Goal: Transaction & Acquisition: Purchase product/service

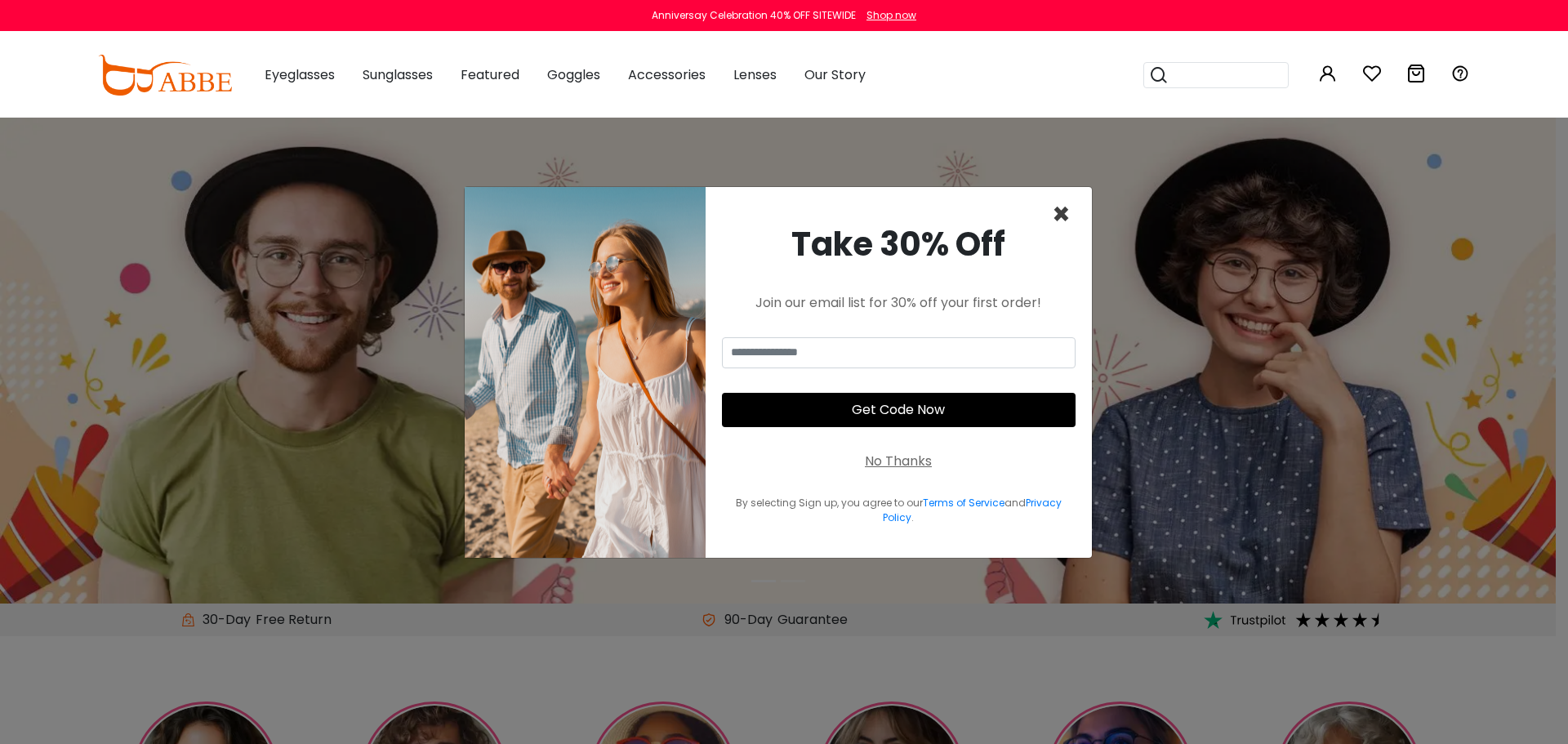
click at [1063, 211] on span "×" at bounding box center [1062, 214] width 19 height 42
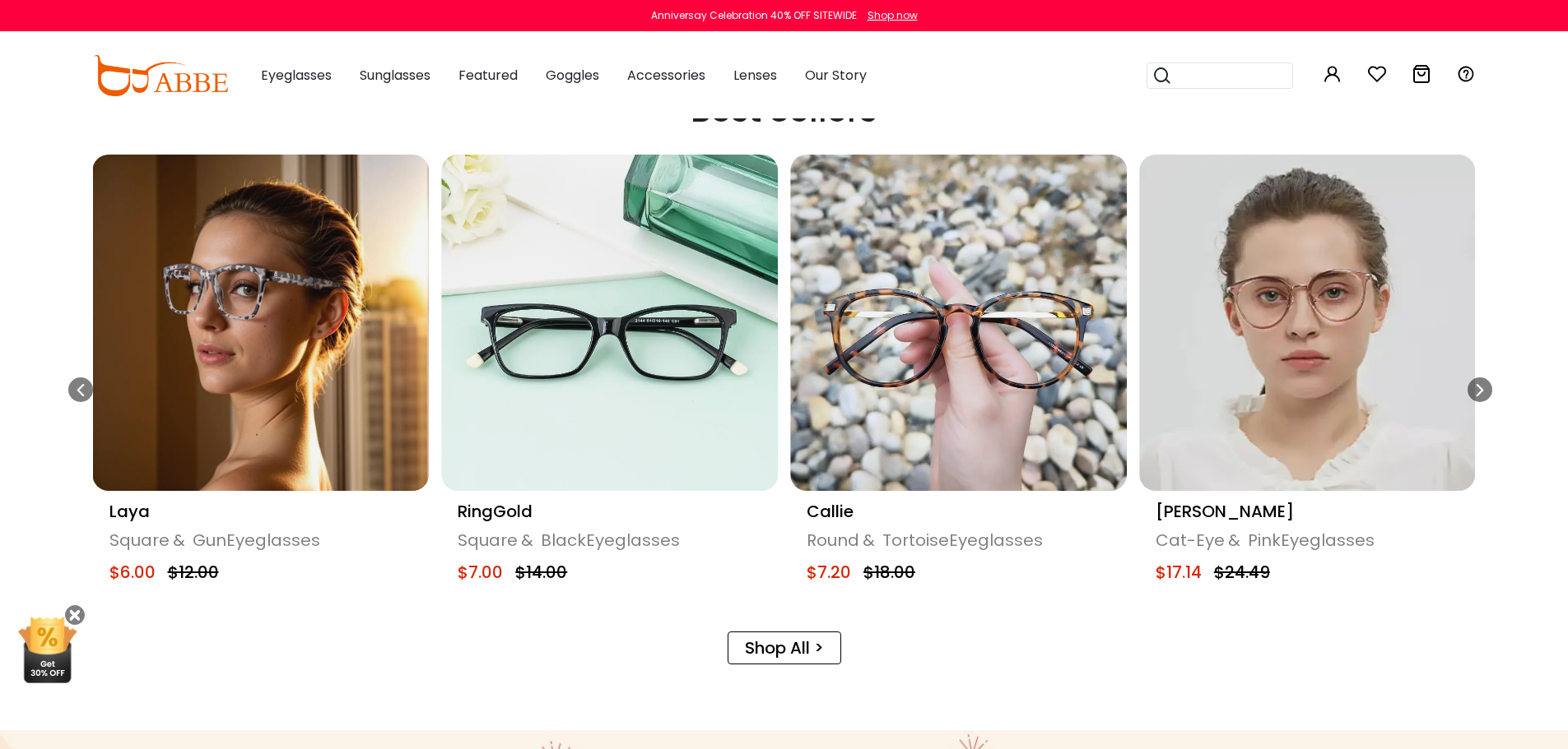
scroll to position [904, 0]
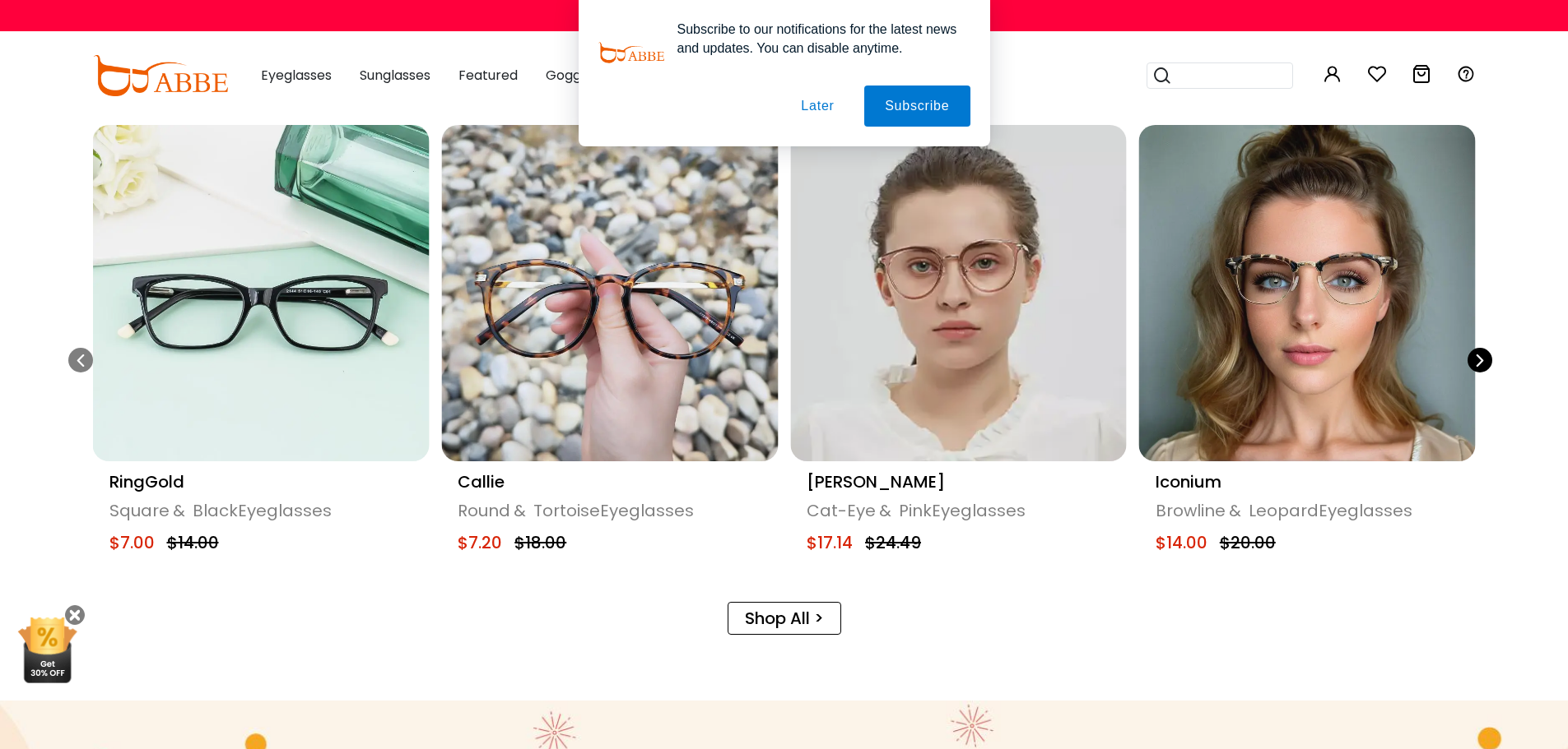
click at [1475, 349] on icon "Next slide" at bounding box center [1480, 361] width 13 height 24
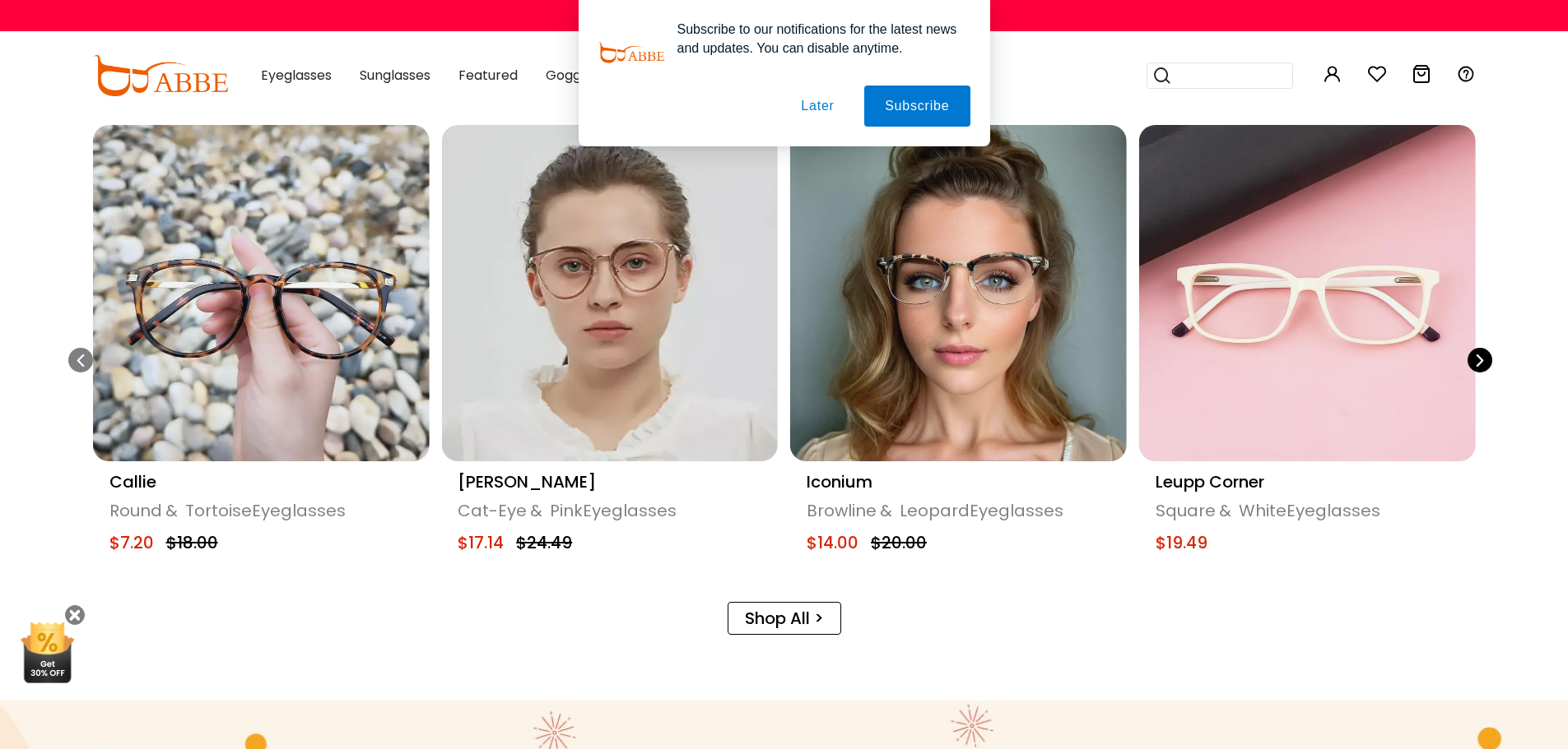
click at [1475, 349] on icon "Next slide" at bounding box center [1480, 361] width 13 height 24
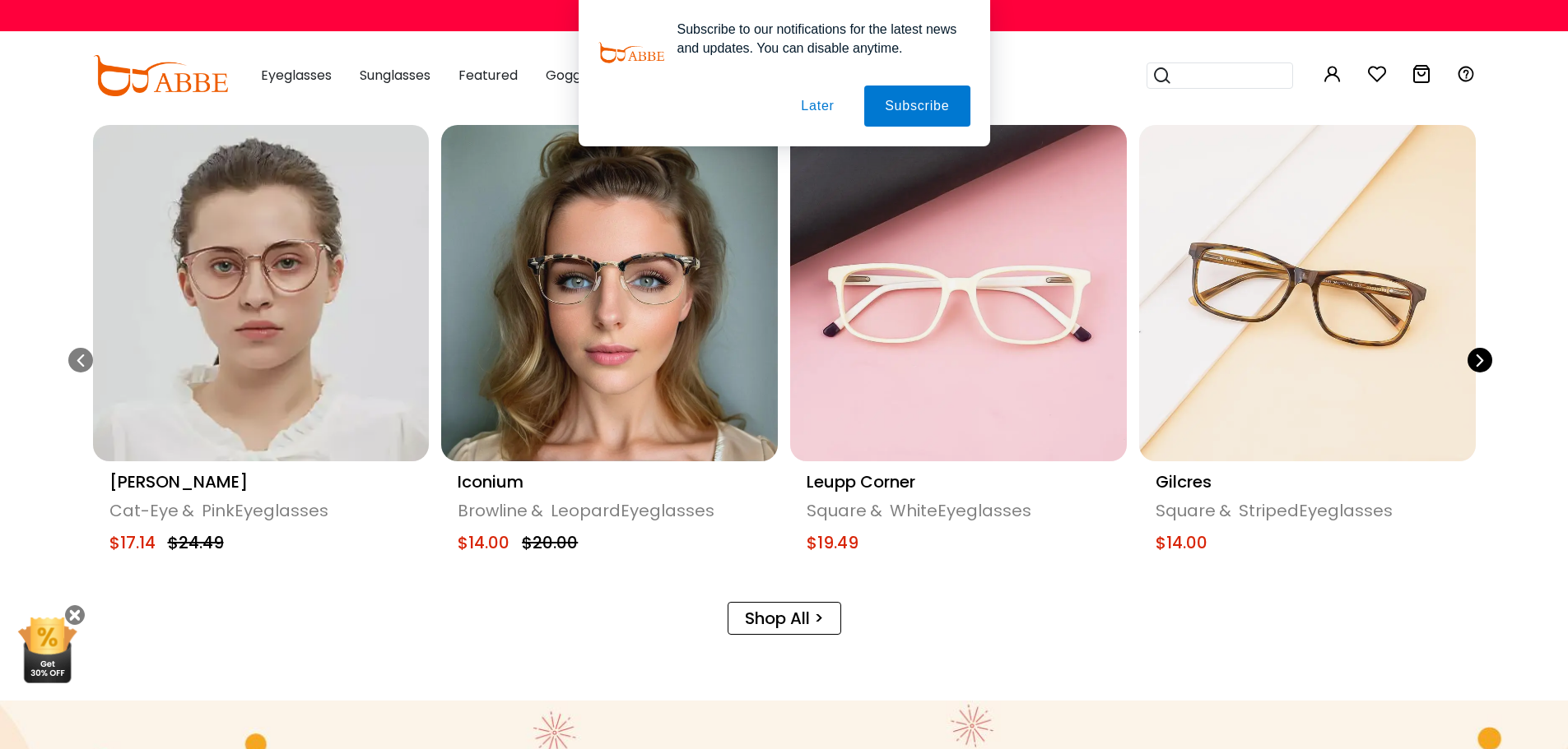
click at [1475, 349] on icon "Next slide" at bounding box center [1480, 361] width 13 height 24
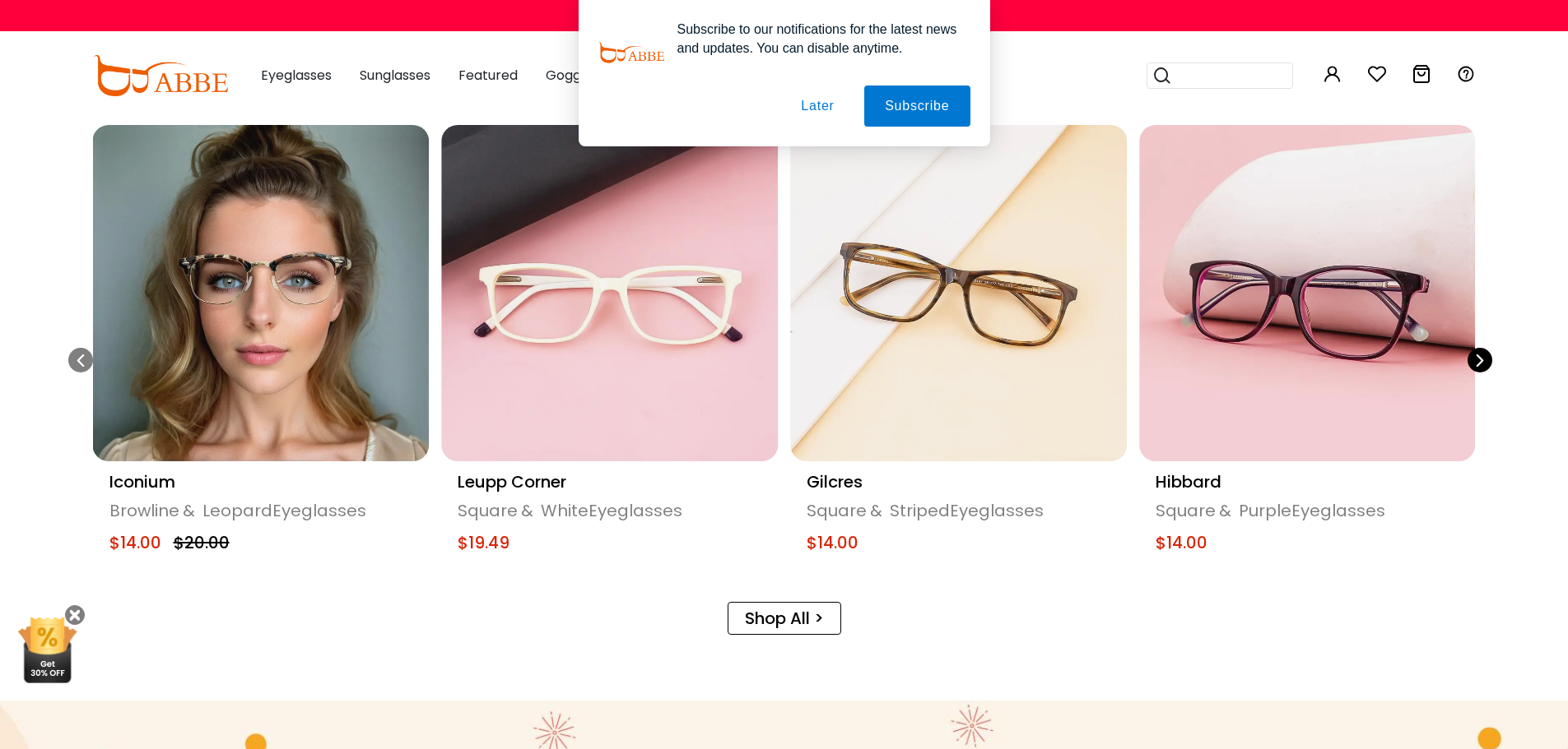
click at [1475, 349] on icon "Next slide" at bounding box center [1480, 361] width 13 height 24
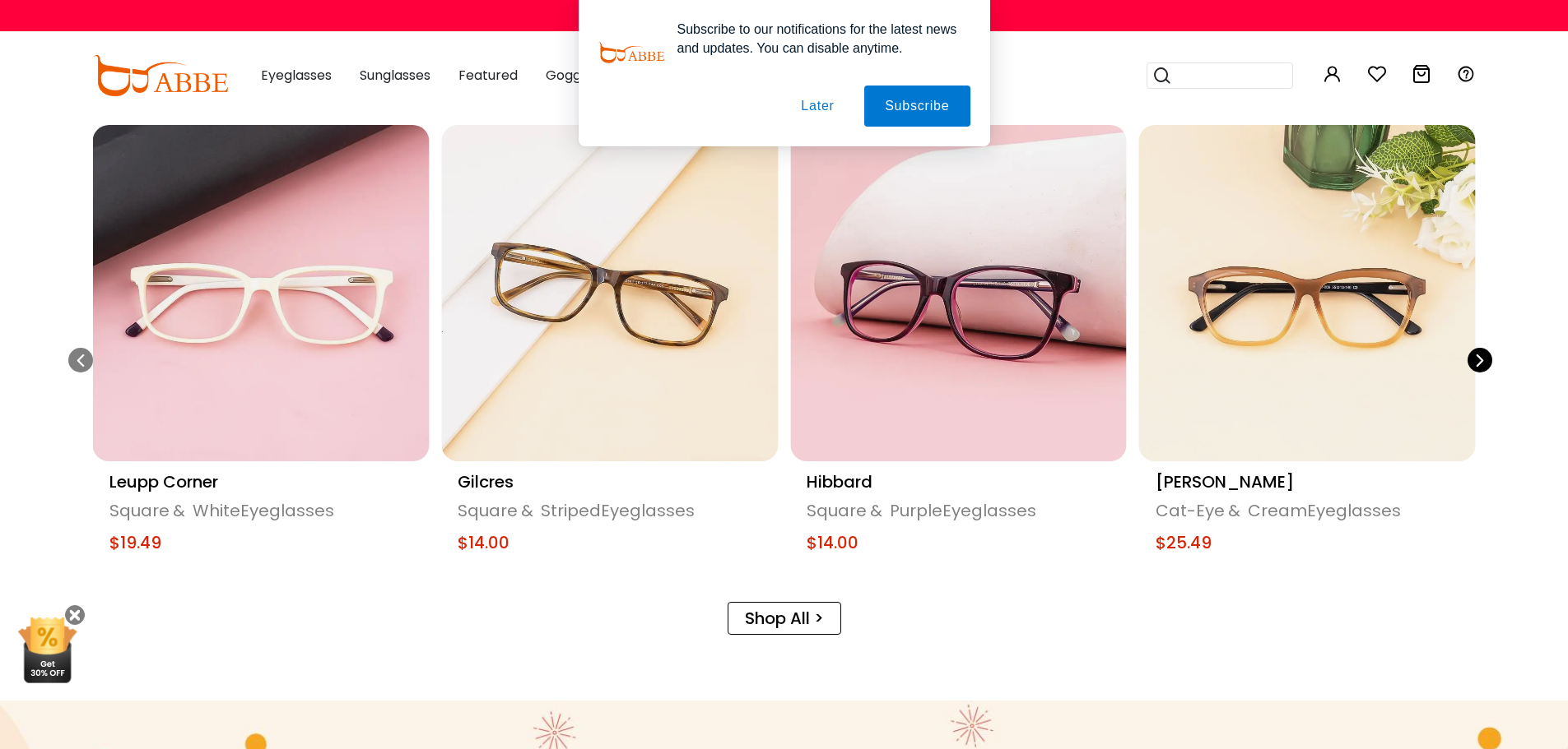
click at [1475, 349] on icon "Next slide" at bounding box center [1480, 361] width 13 height 24
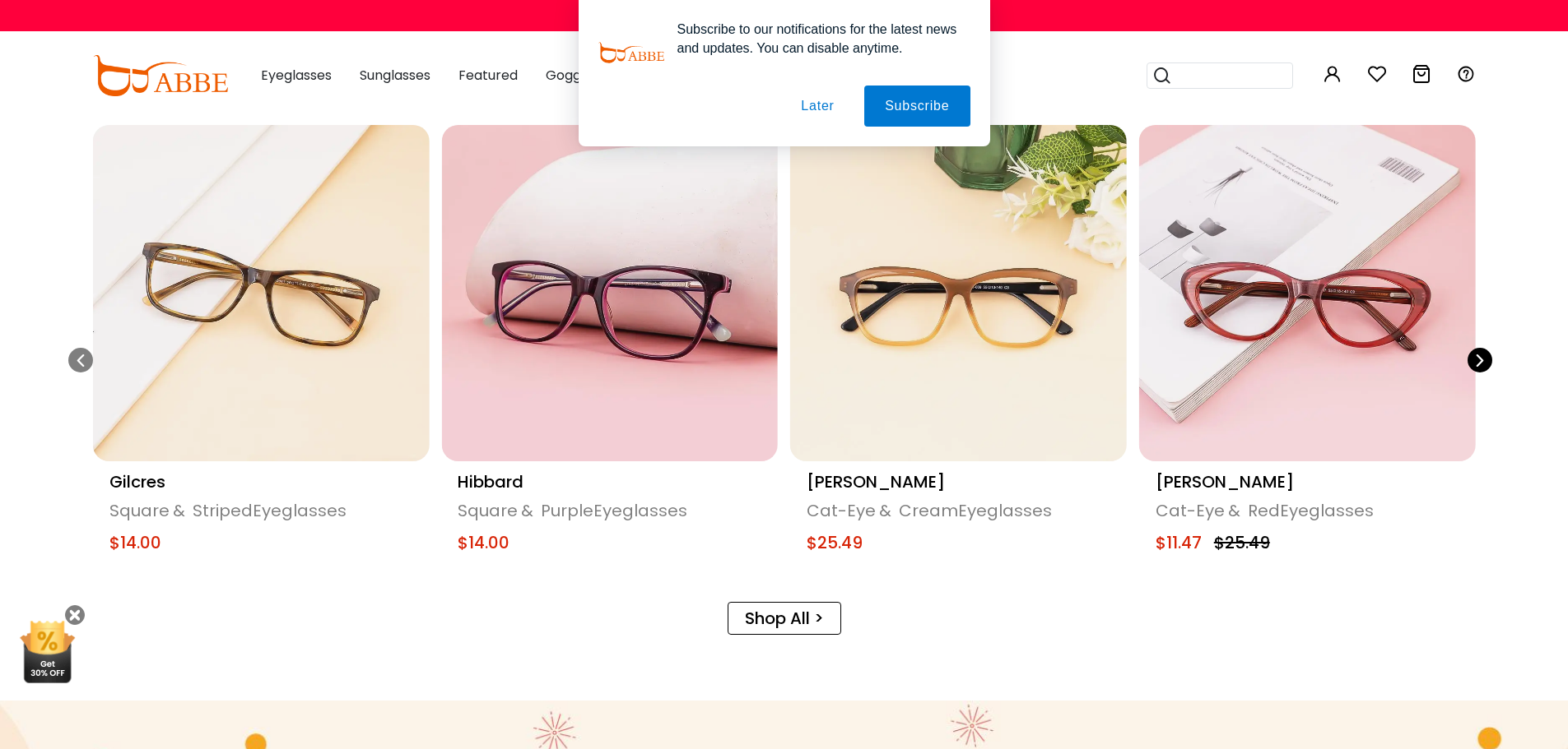
click at [1475, 349] on icon "Next slide" at bounding box center [1480, 361] width 13 height 24
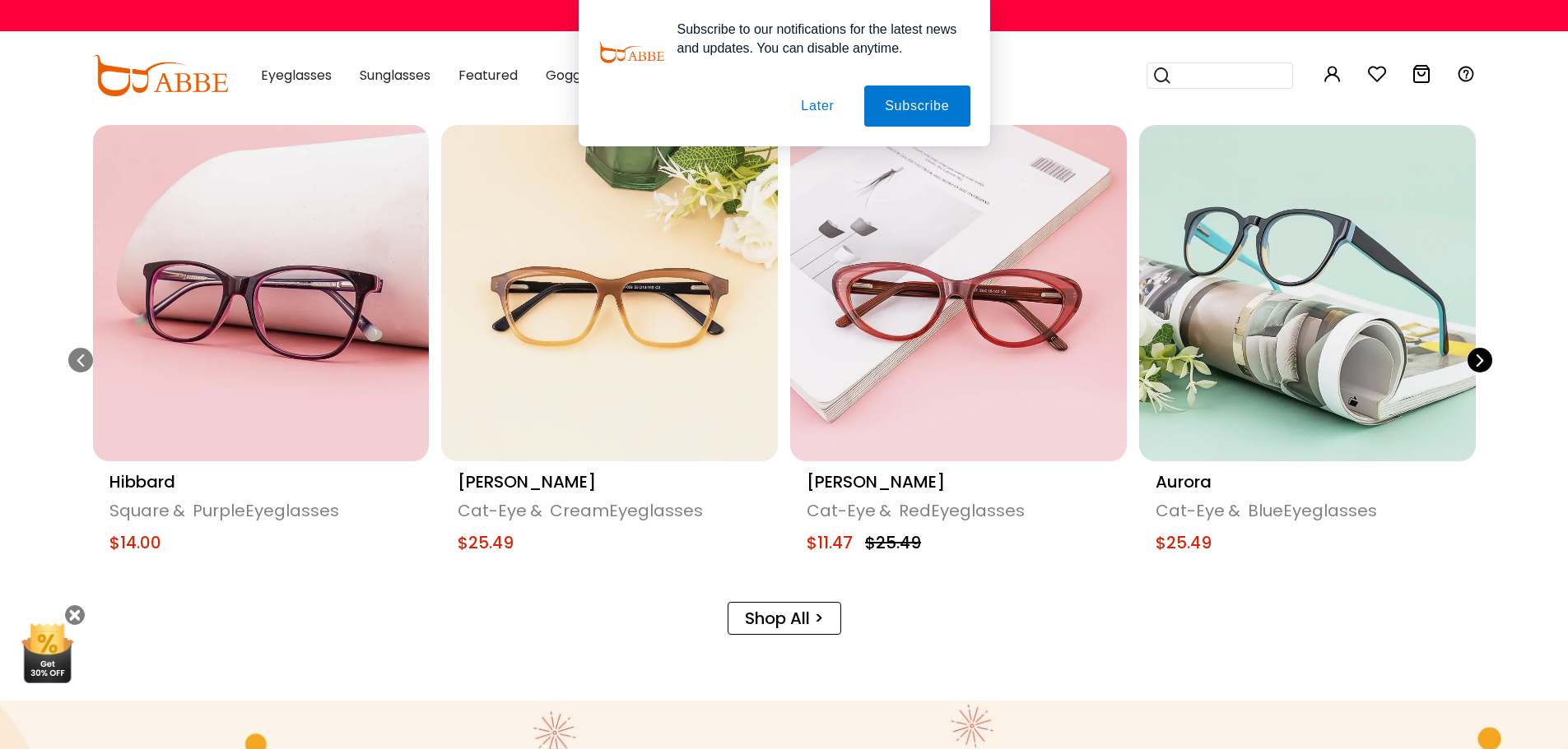
click at [1475, 349] on icon "Next slide" at bounding box center [1480, 361] width 13 height 24
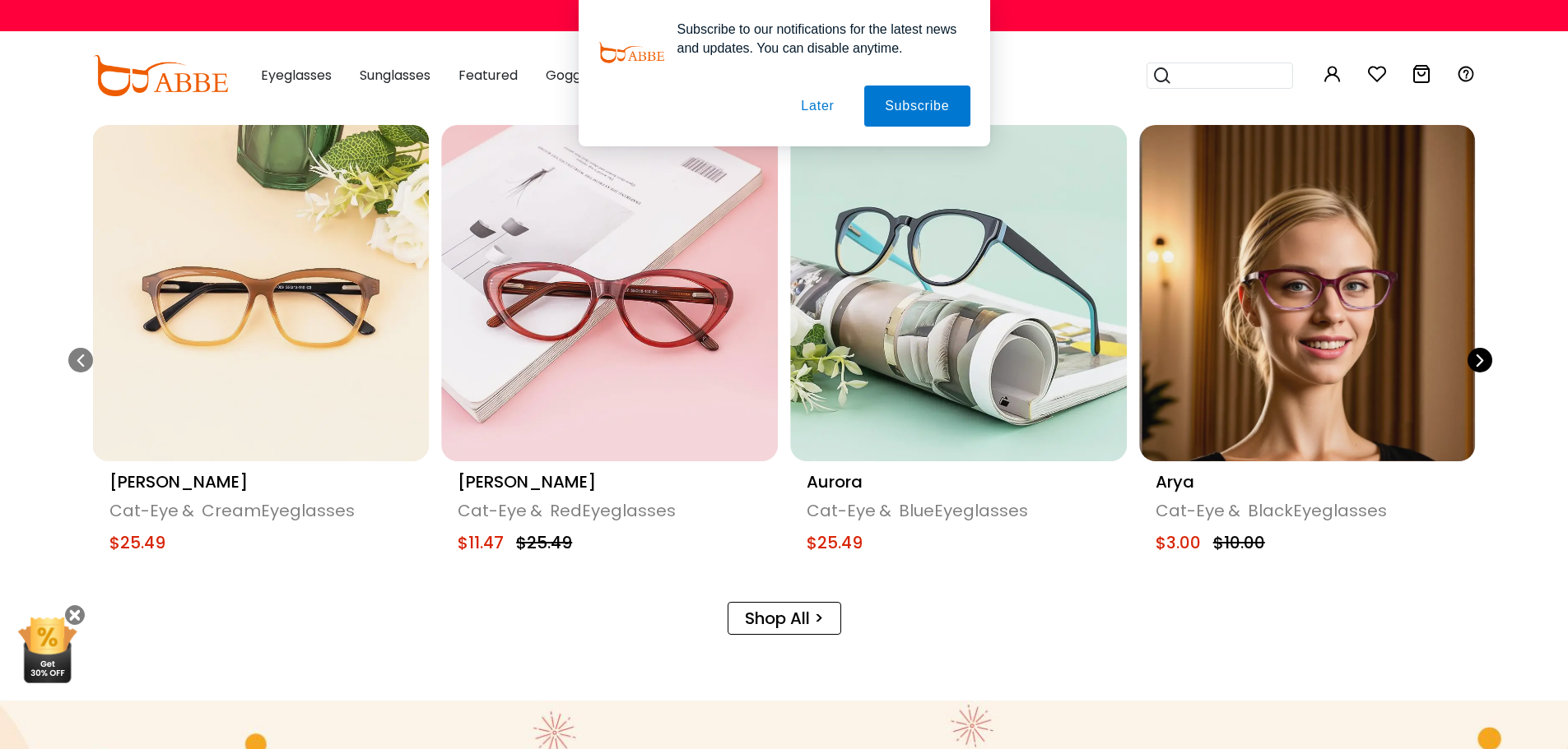
click at [1475, 349] on icon "Next slide" at bounding box center [1480, 361] width 13 height 24
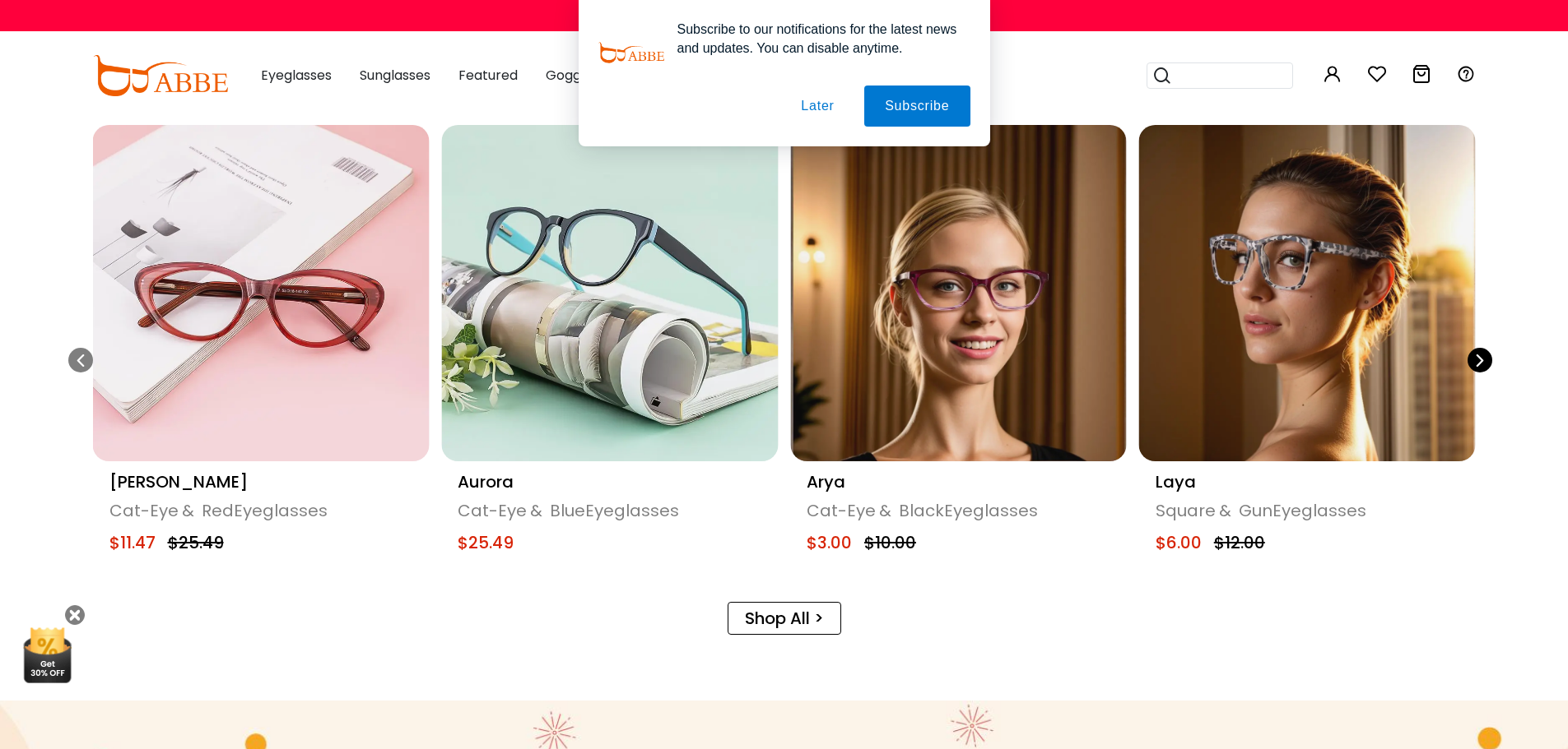
click at [1475, 349] on icon "Next slide" at bounding box center [1480, 361] width 13 height 24
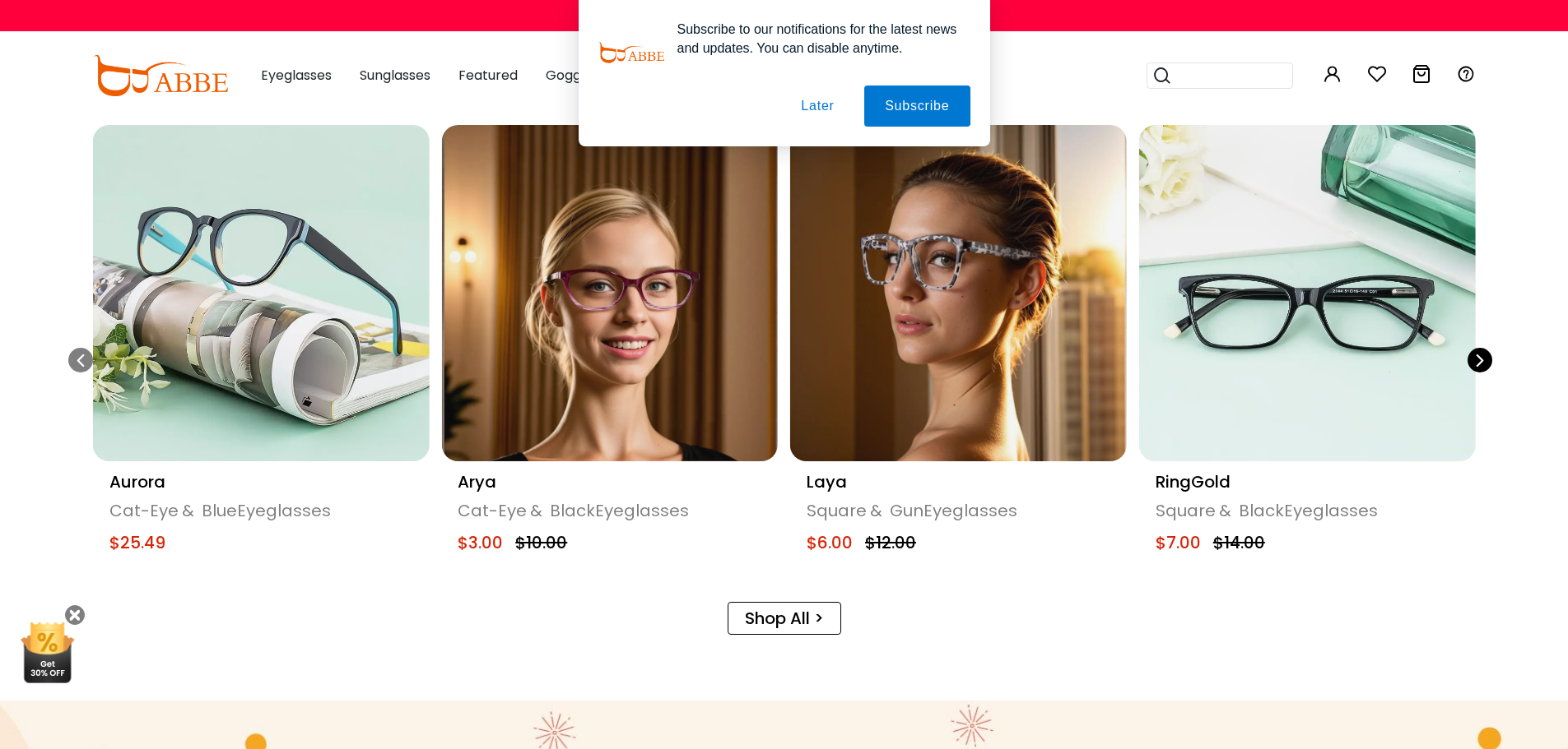
click at [1475, 349] on icon "Next slide" at bounding box center [1480, 361] width 13 height 24
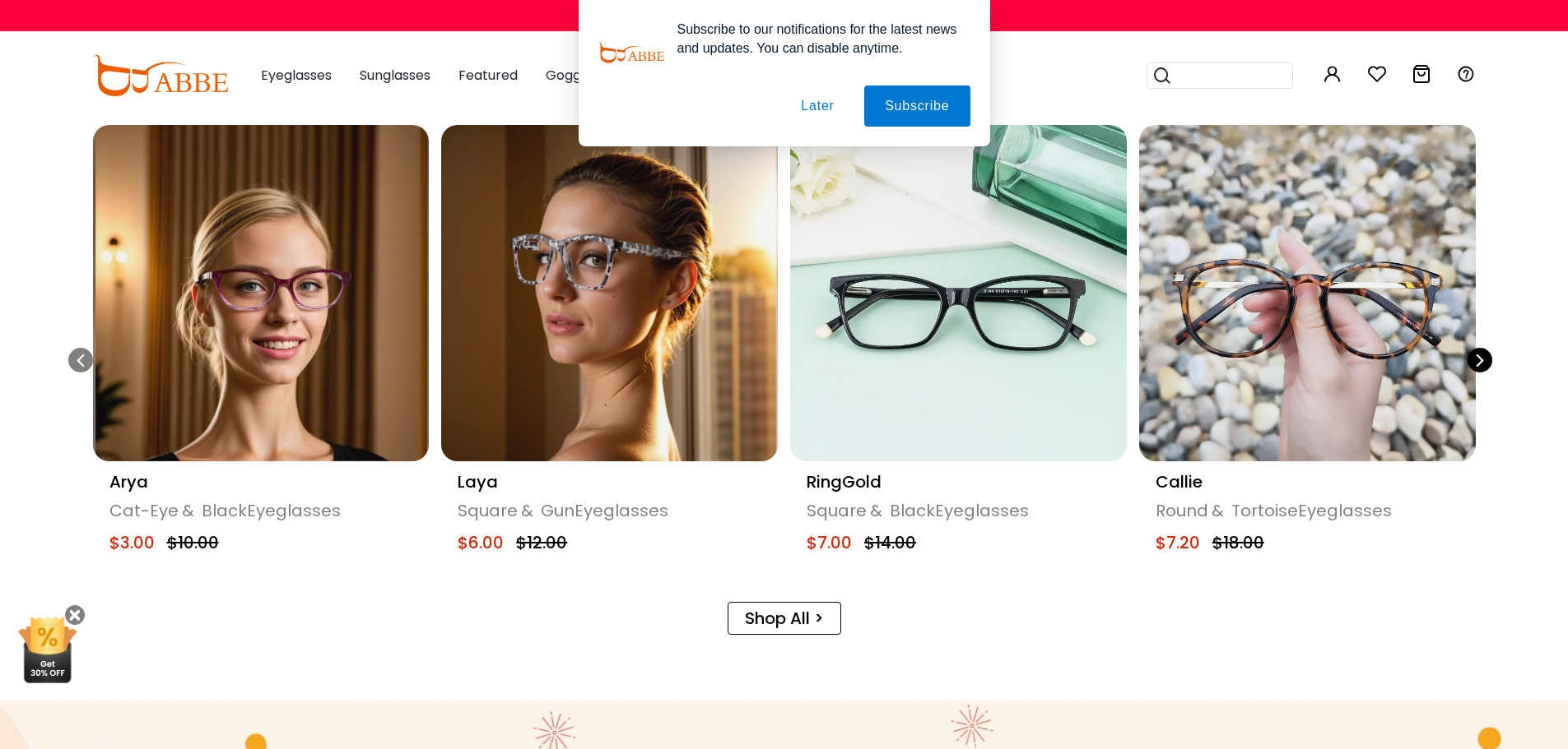
click at [1475, 349] on icon "Next slide" at bounding box center [1480, 361] width 13 height 24
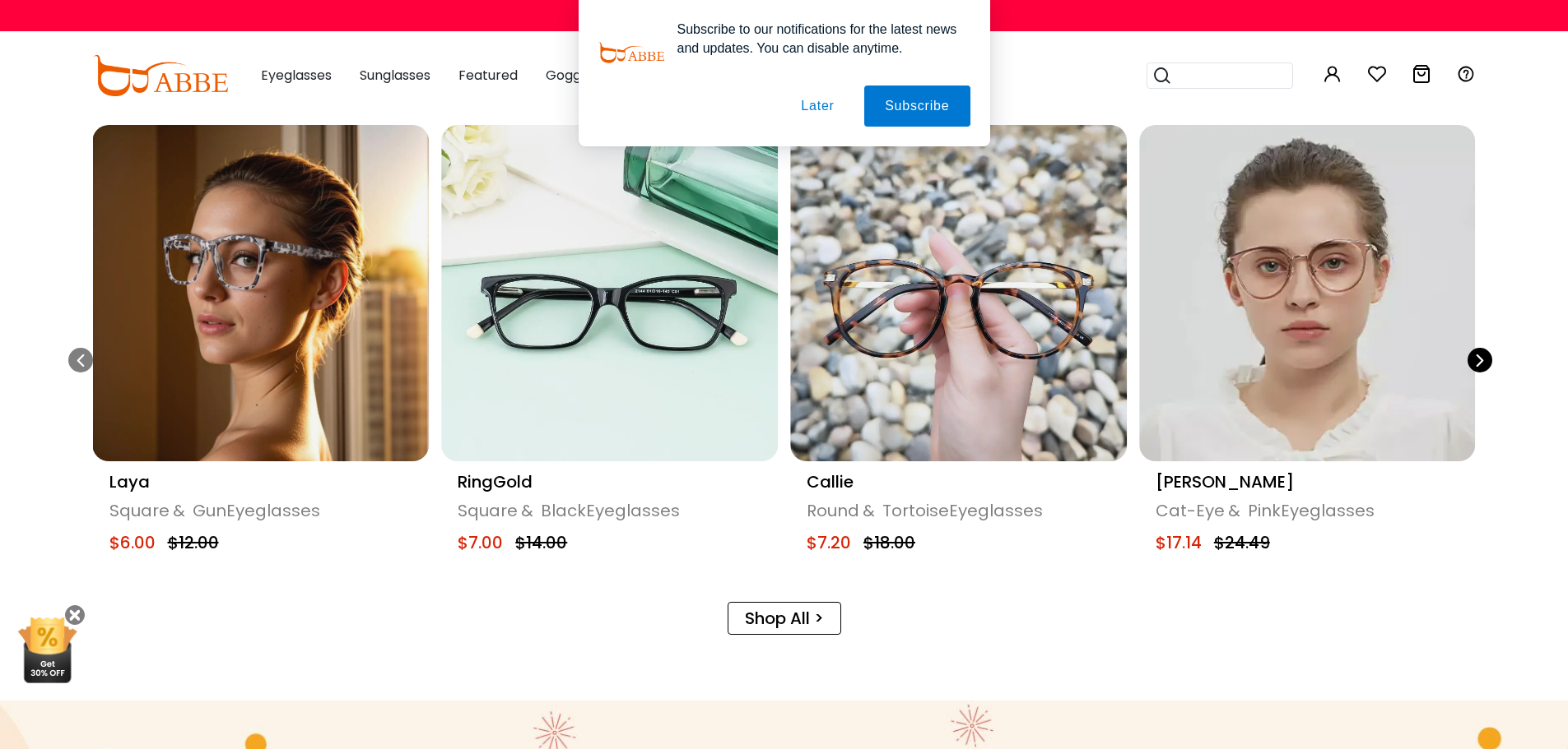
click at [1475, 349] on icon "Next slide" at bounding box center [1480, 361] width 13 height 24
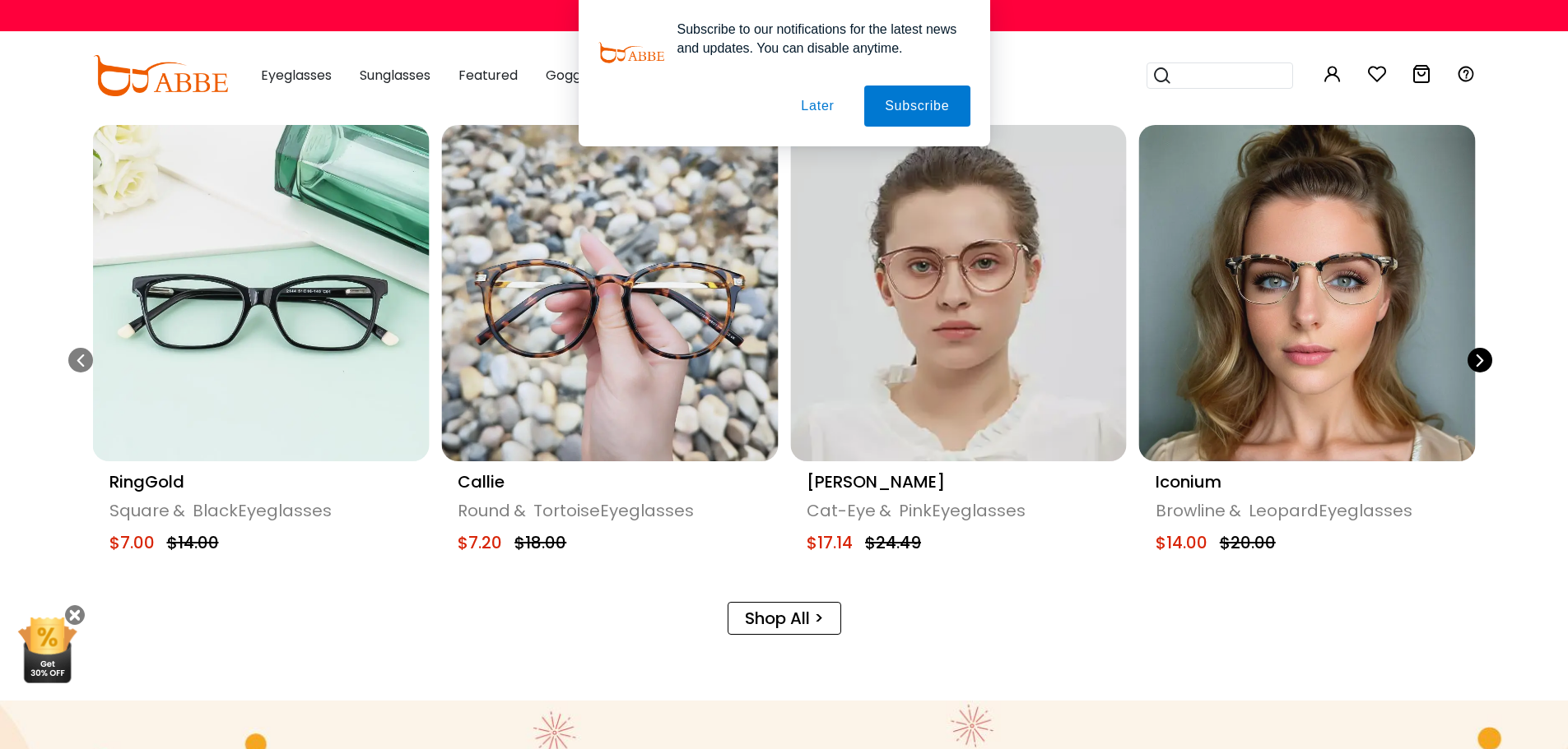
click at [1475, 349] on icon "Next slide" at bounding box center [1480, 361] width 13 height 24
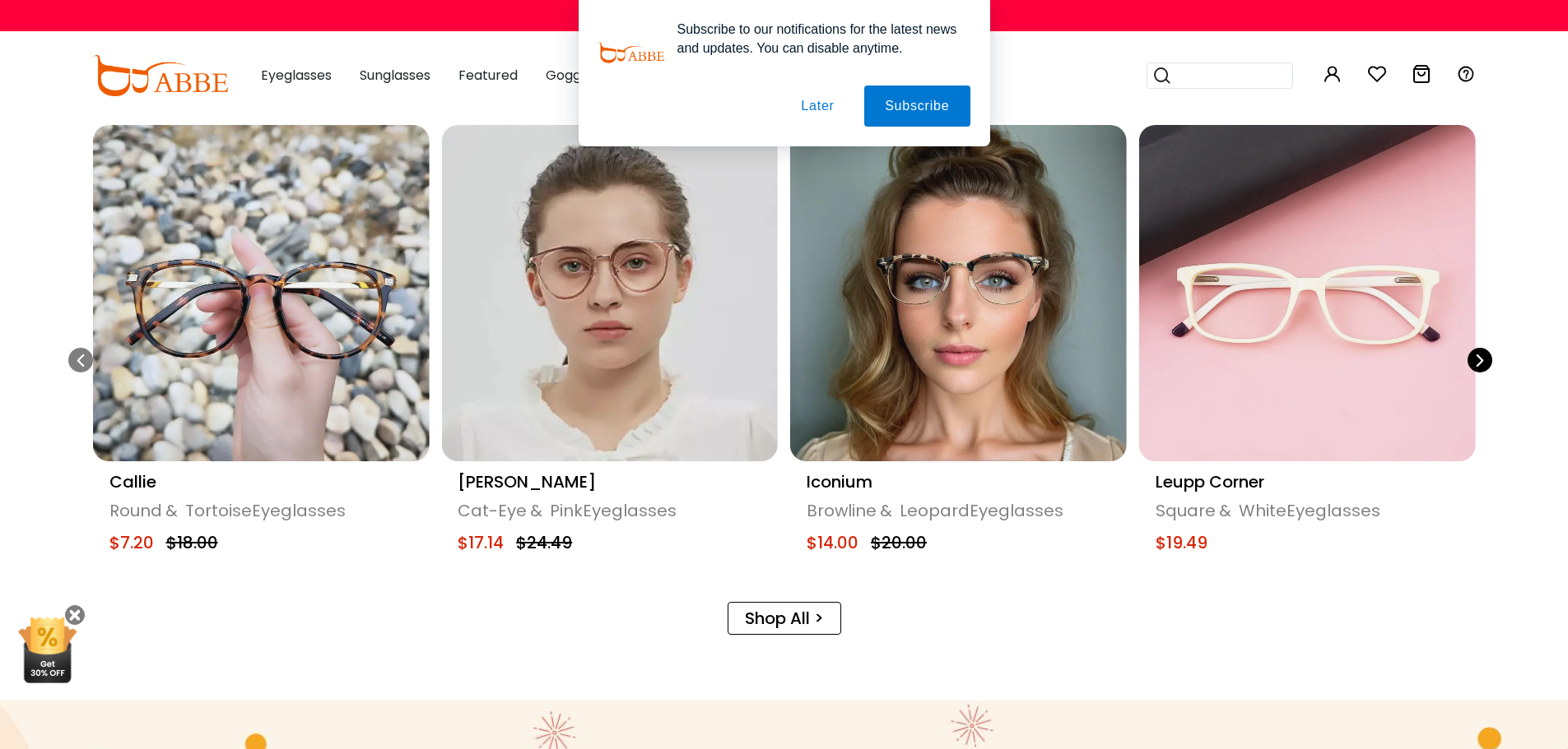
click at [1475, 349] on icon "Next slide" at bounding box center [1480, 361] width 13 height 24
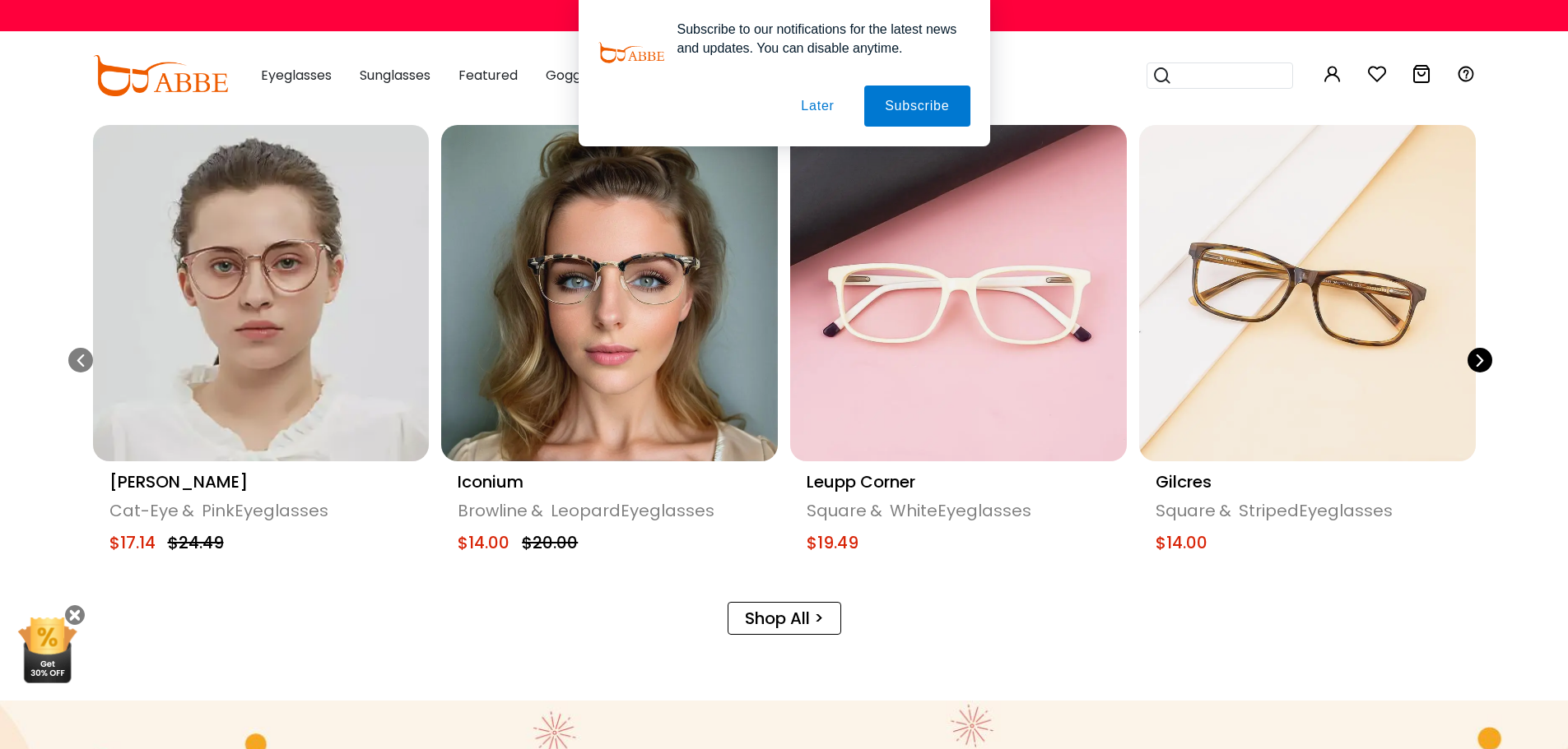
click at [1475, 349] on icon "Next slide" at bounding box center [1480, 361] width 13 height 24
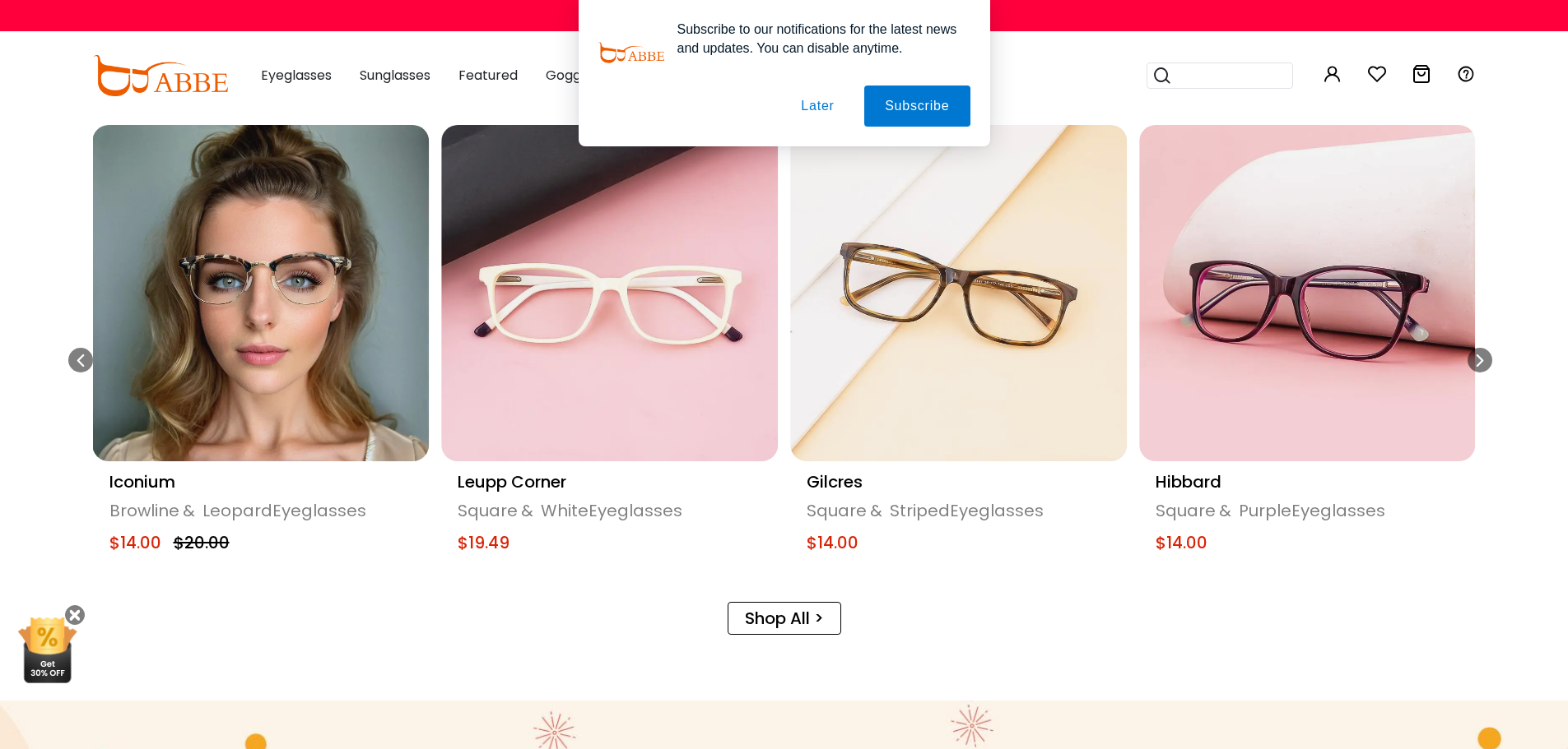
scroll to position [740, 0]
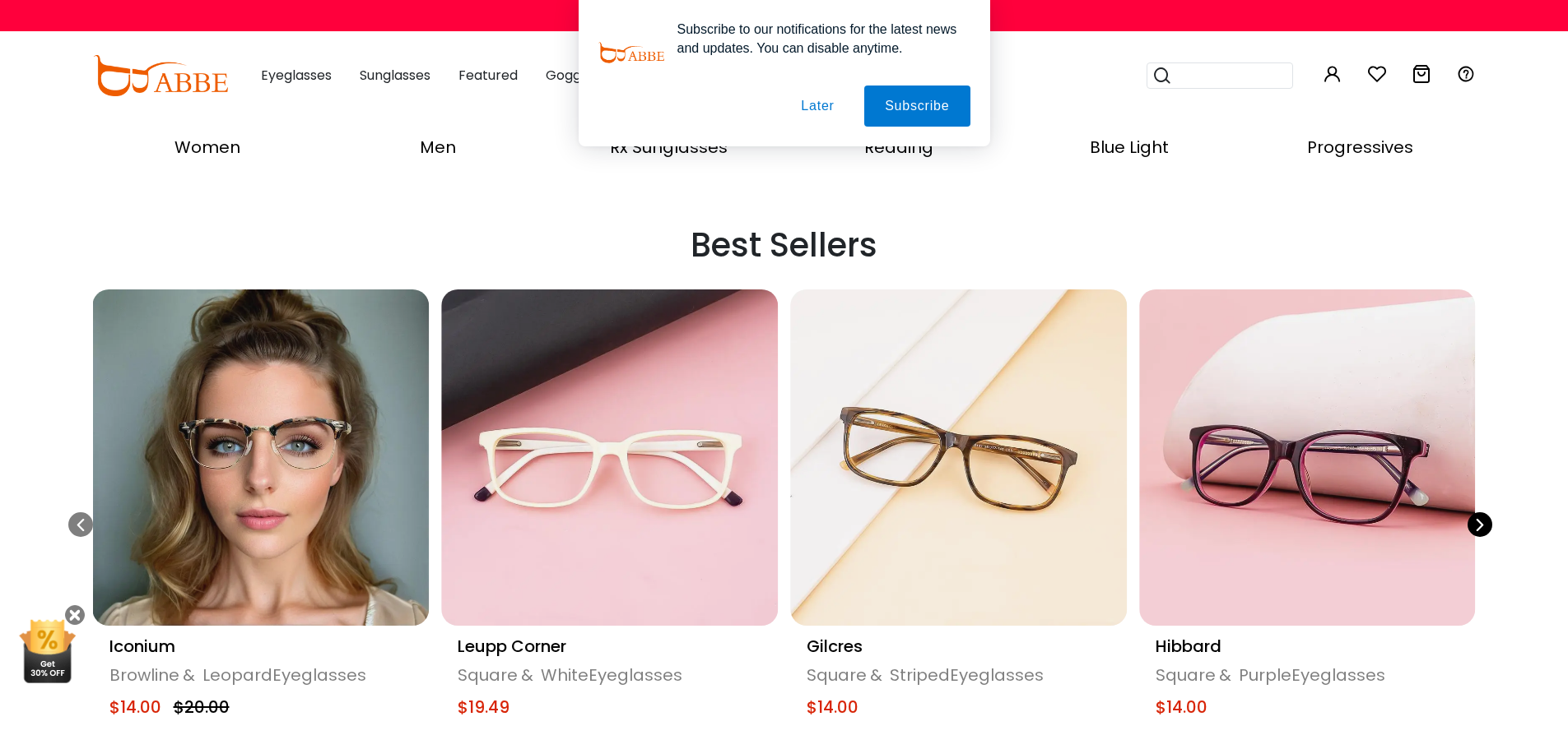
click at [1482, 518] on icon "Next slide" at bounding box center [1480, 525] width 13 height 24
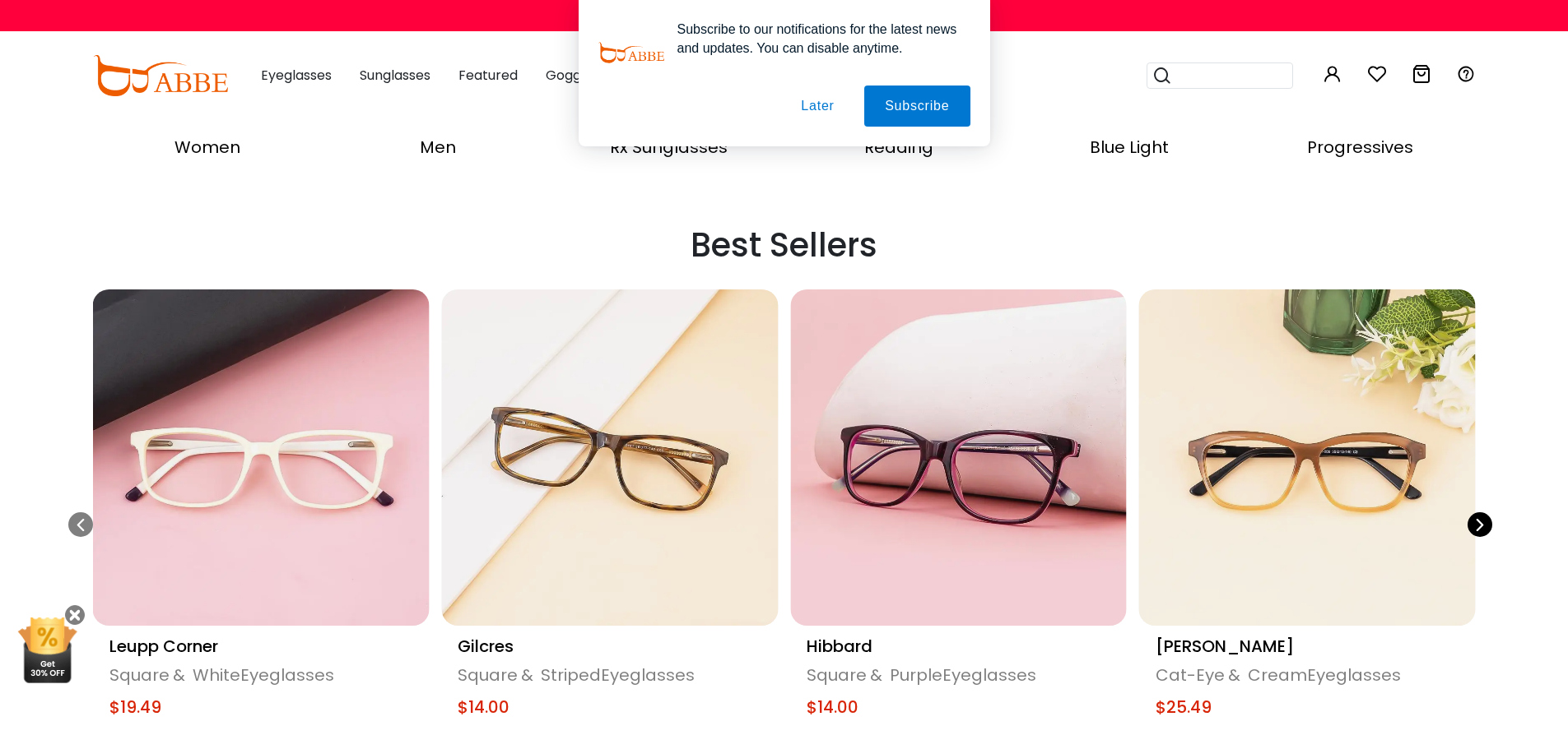
click at [1480, 512] on icon "Next slide" at bounding box center [1480, 525] width 13 height 24
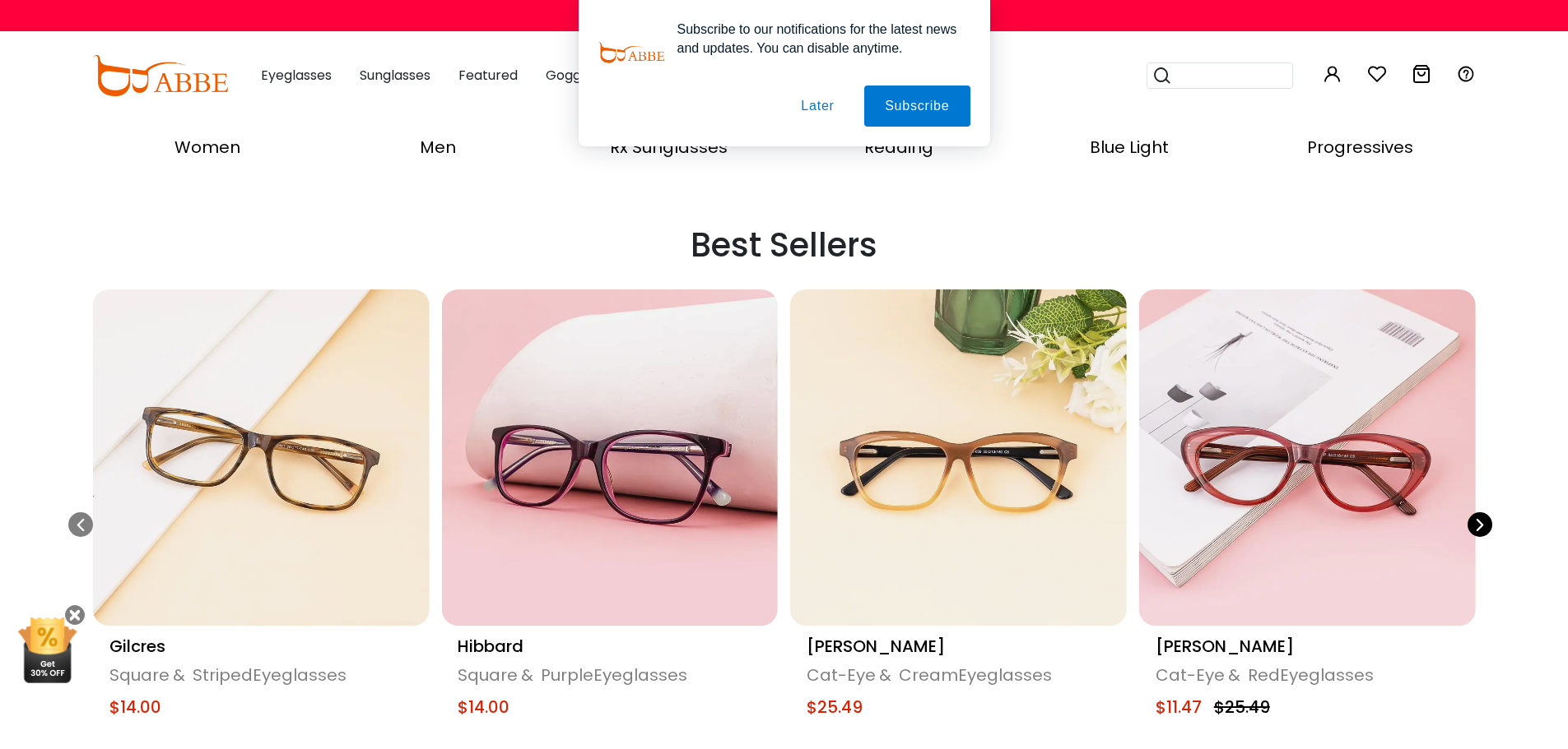
click at [1478, 520] on icon "Next slide" at bounding box center [1480, 525] width 13 height 24
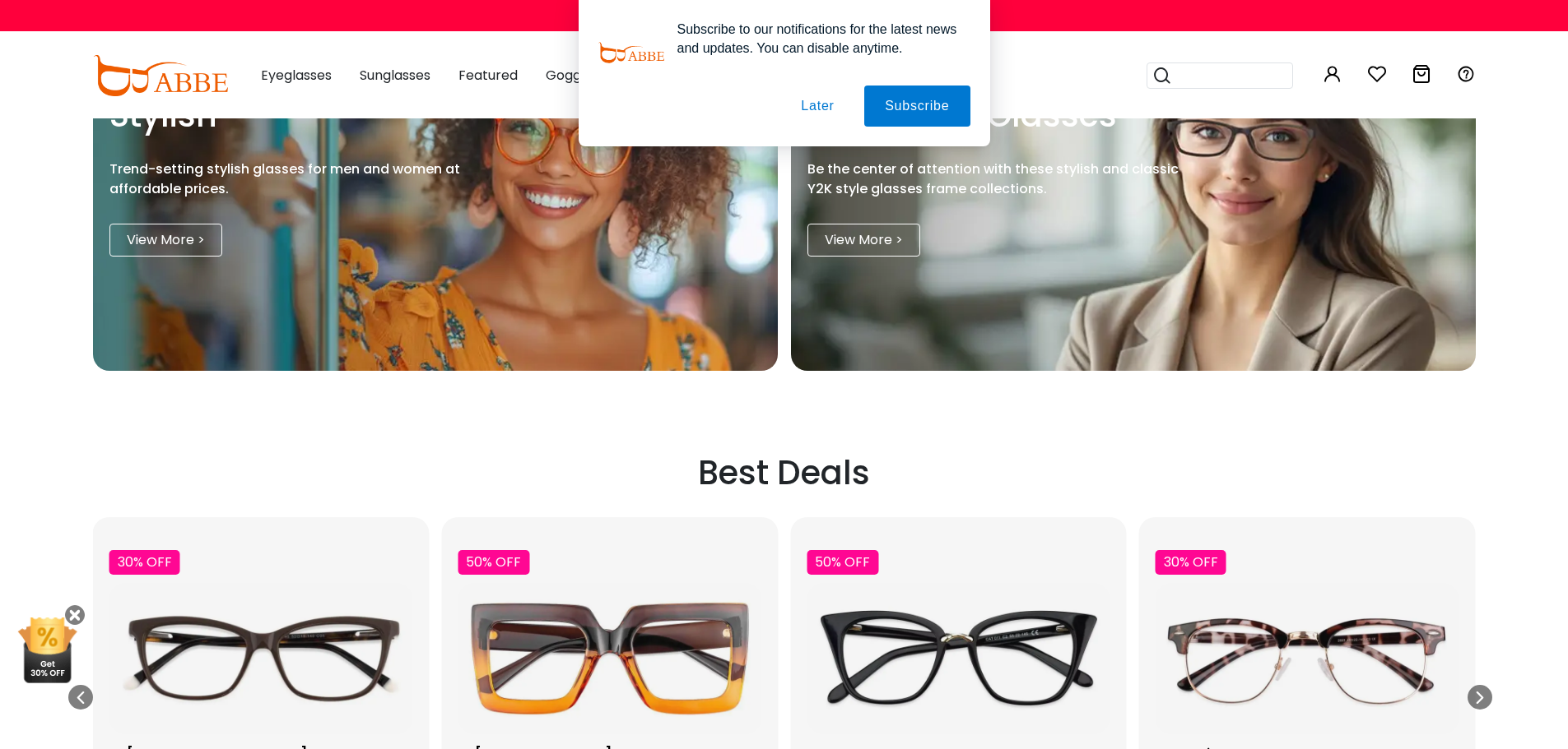
scroll to position [1810, 0]
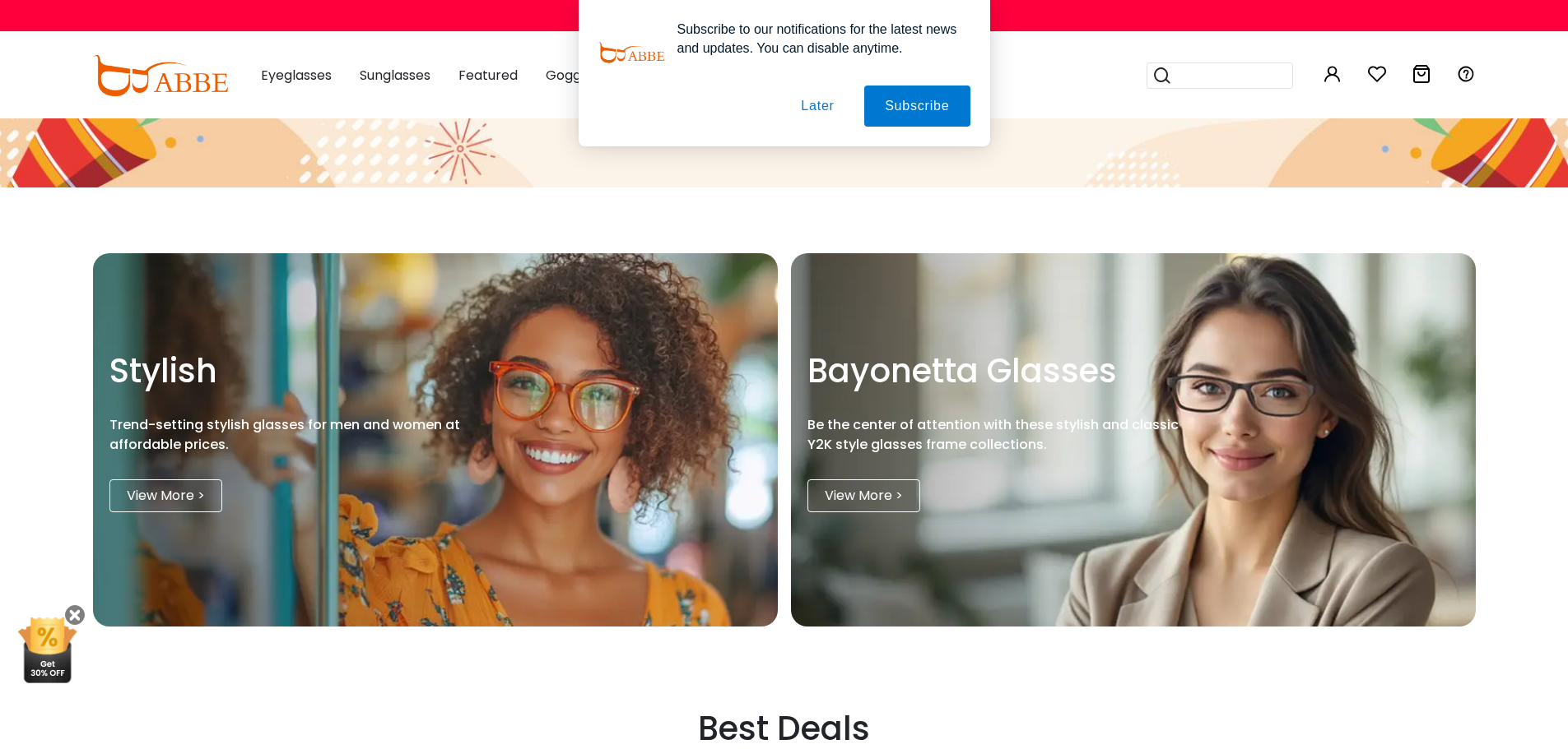
click at [801, 107] on button "Later" at bounding box center [817, 106] width 74 height 41
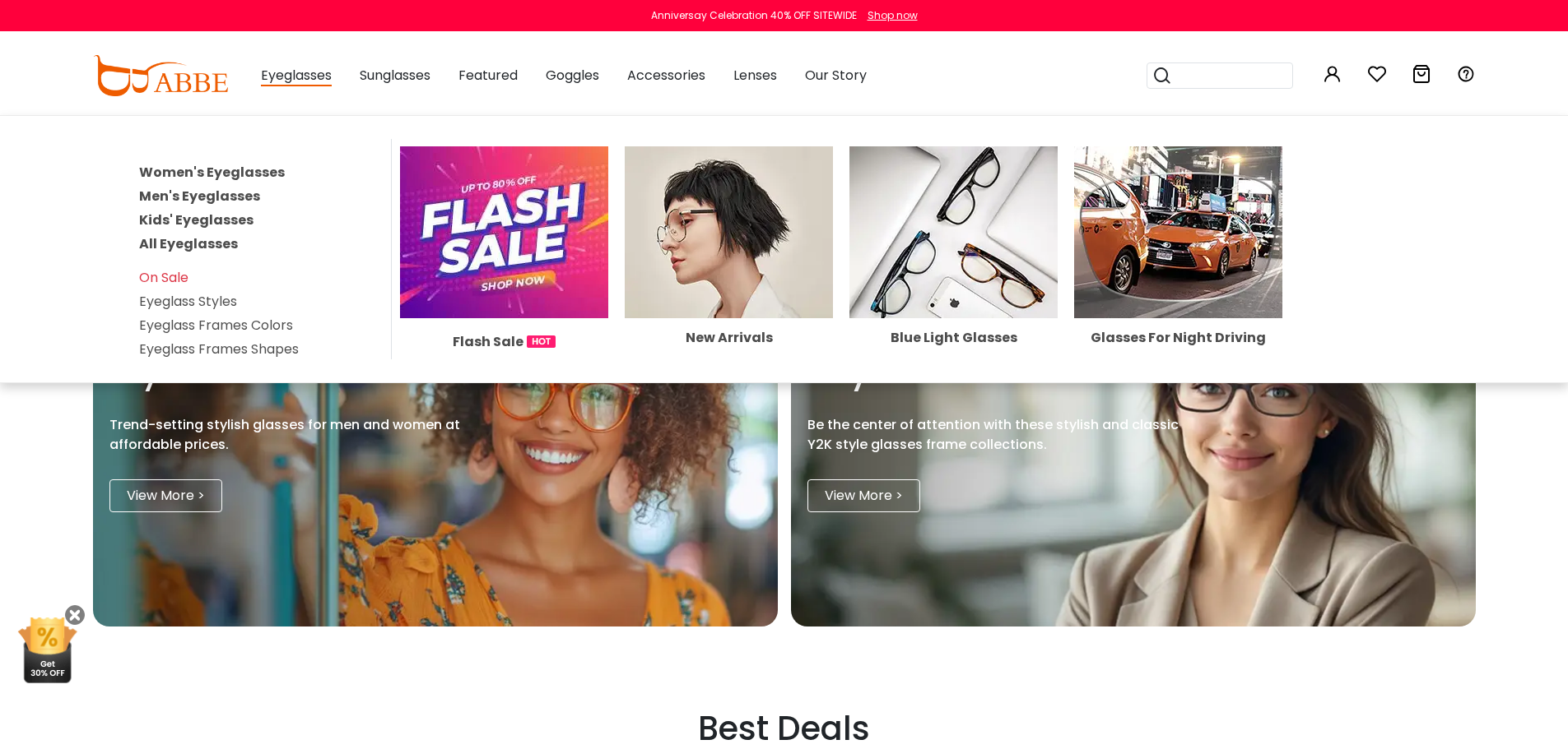
click at [237, 163] on link "Women's Eyeglasses" at bounding box center [211, 173] width 146 height 19
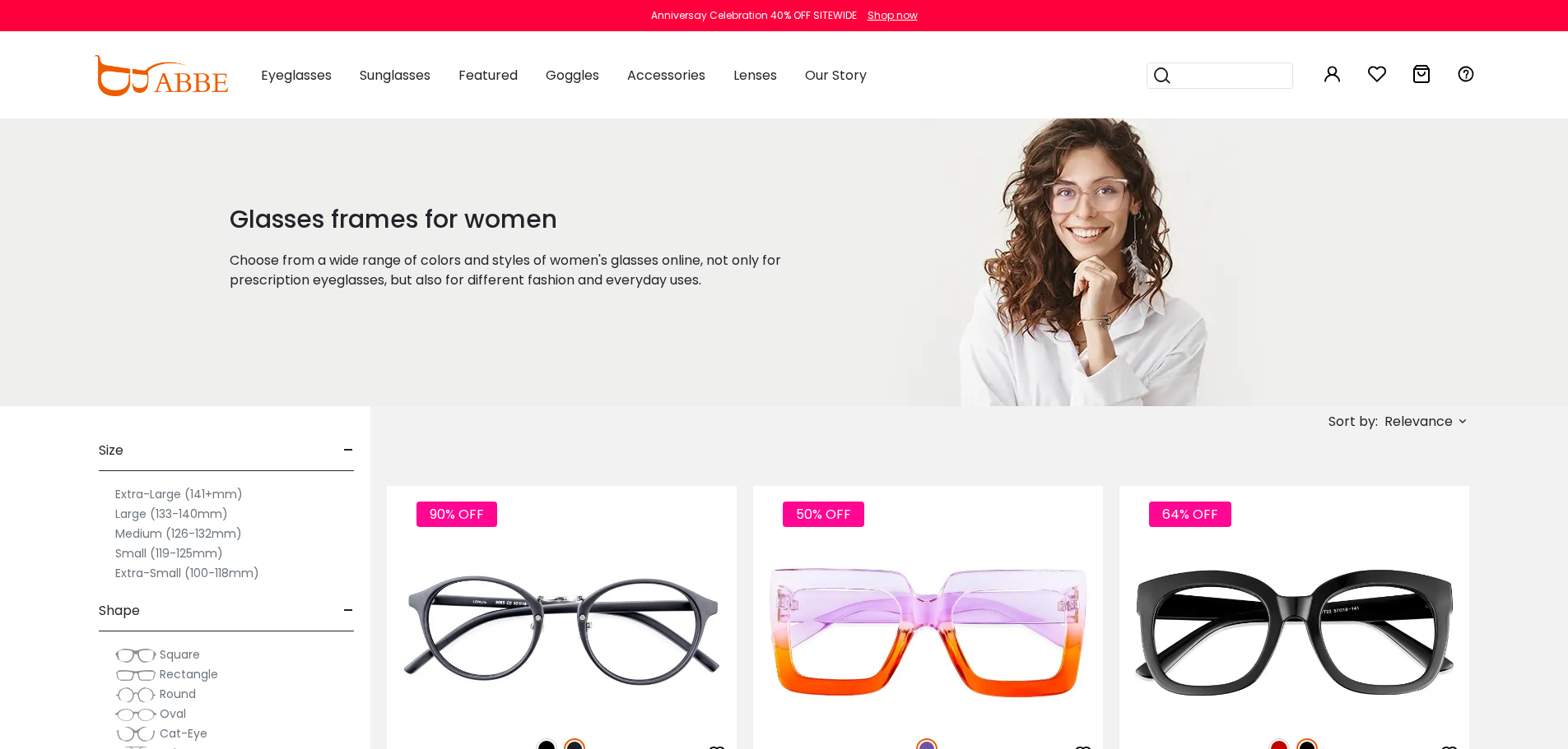
click at [156, 491] on label "Extra-Large (141+mm)" at bounding box center [179, 494] width 128 height 20
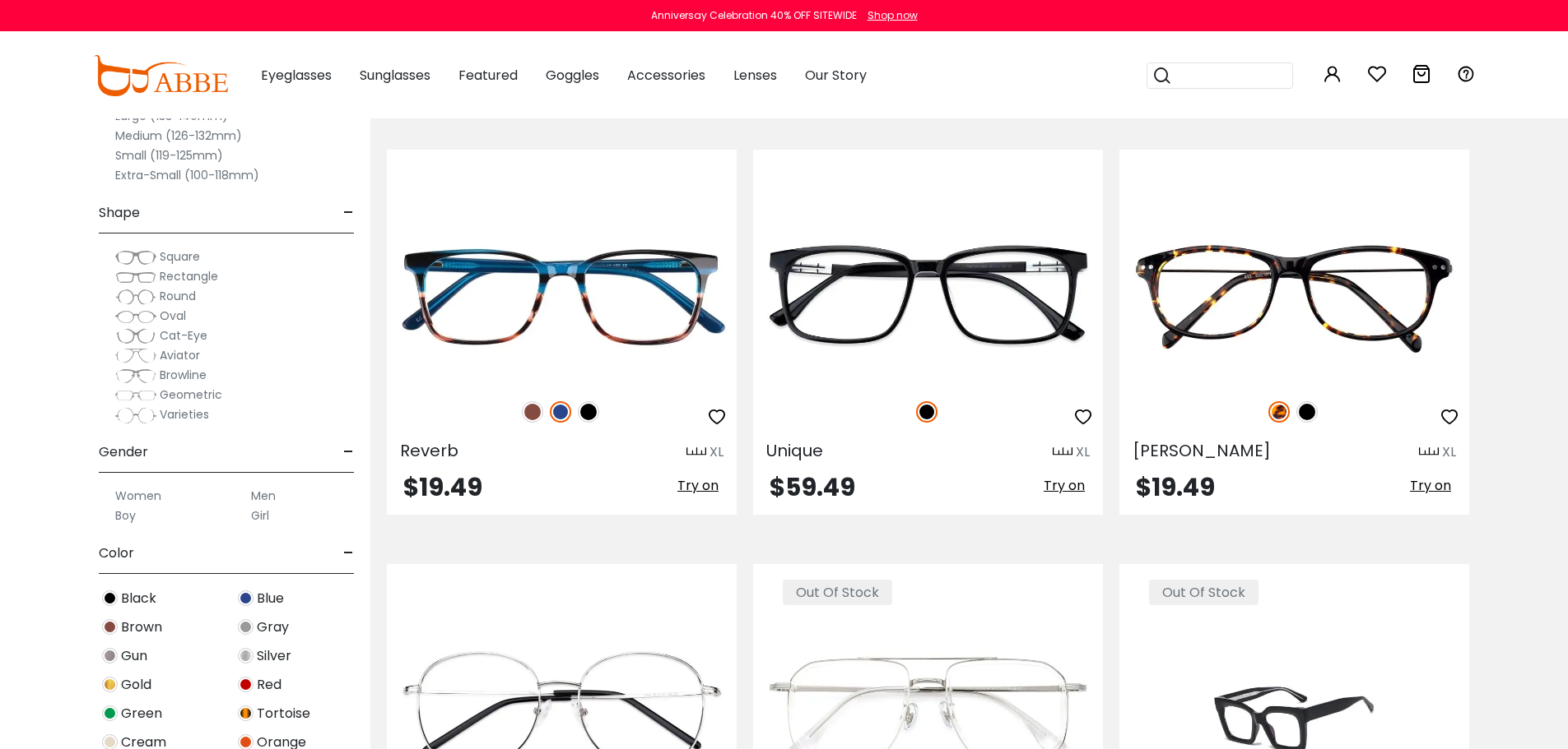
scroll to position [2468, 0]
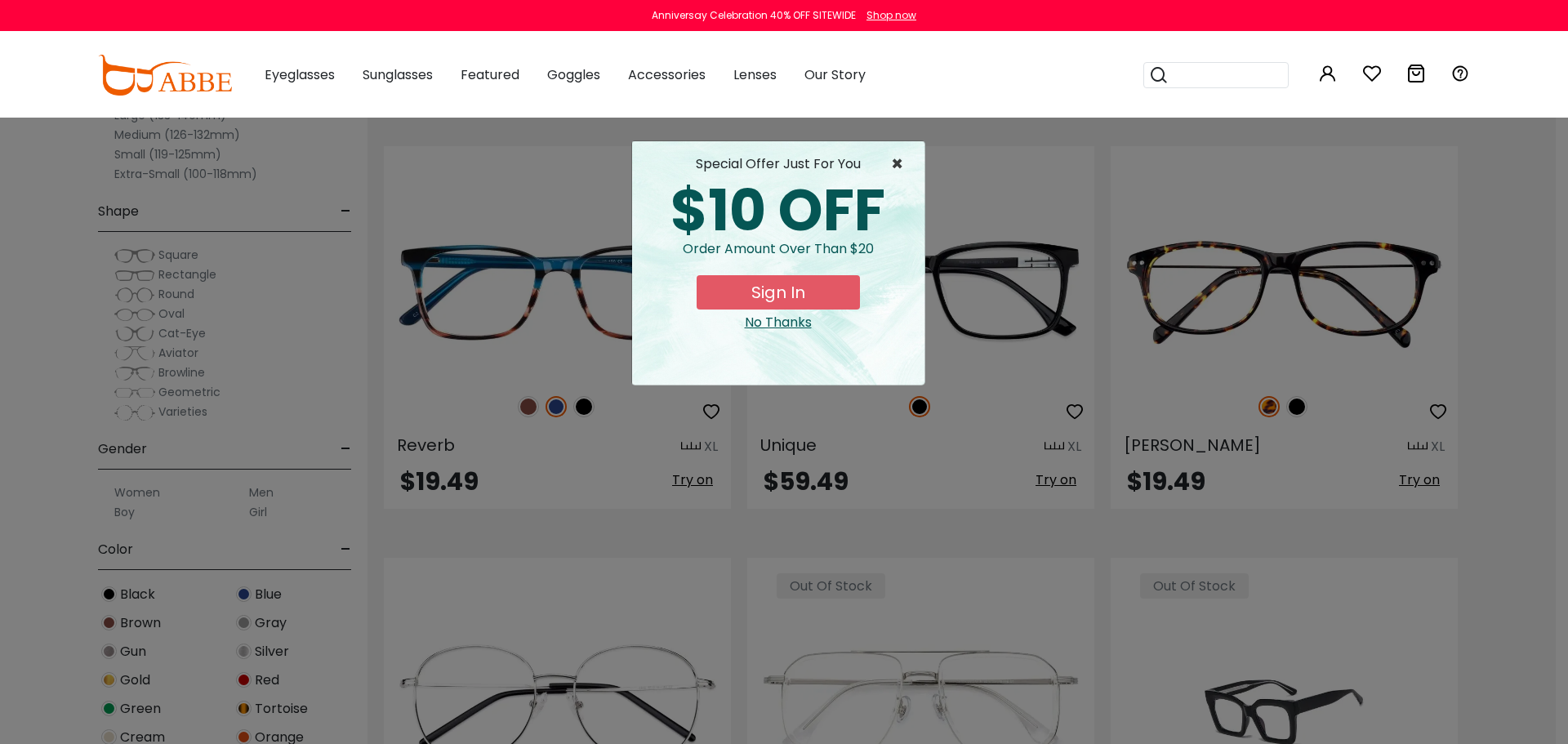
click at [896, 163] on span "×" at bounding box center [901, 164] width 21 height 20
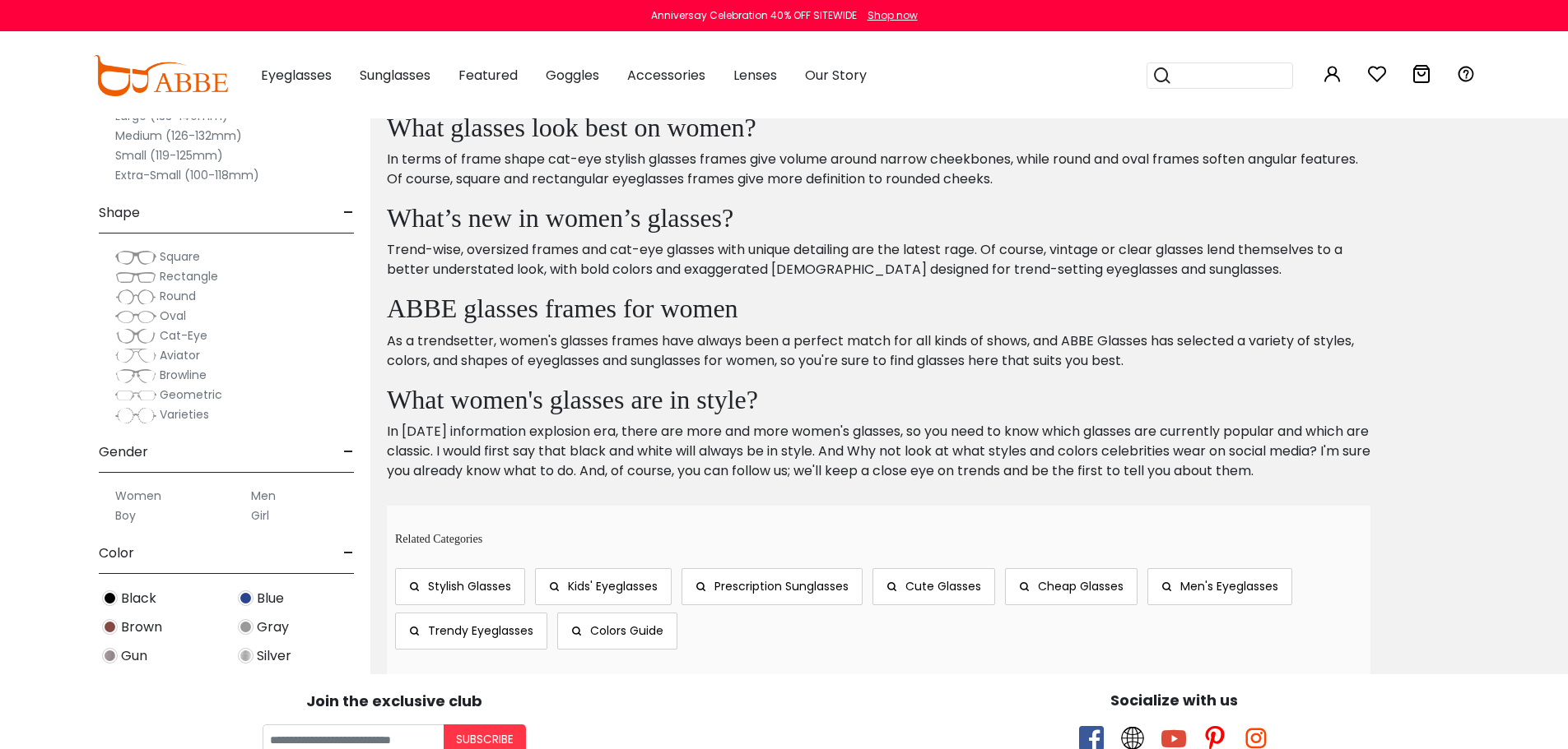
scroll to position [5922, 0]
